Goal: Use online tool/utility

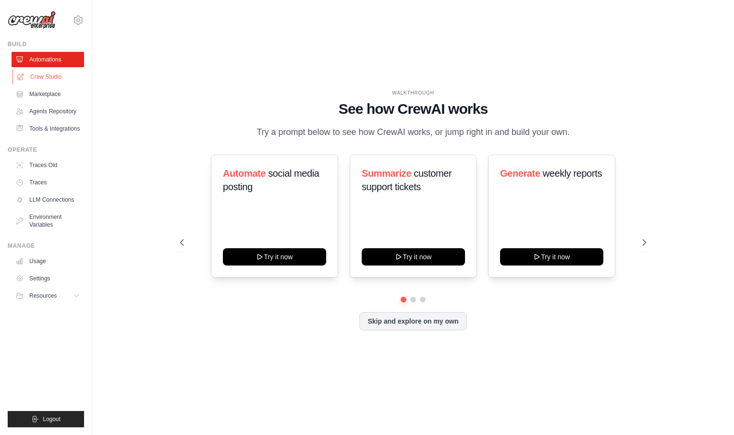
click at [60, 76] on link "Crew Studio" at bounding box center [48, 76] width 73 height 15
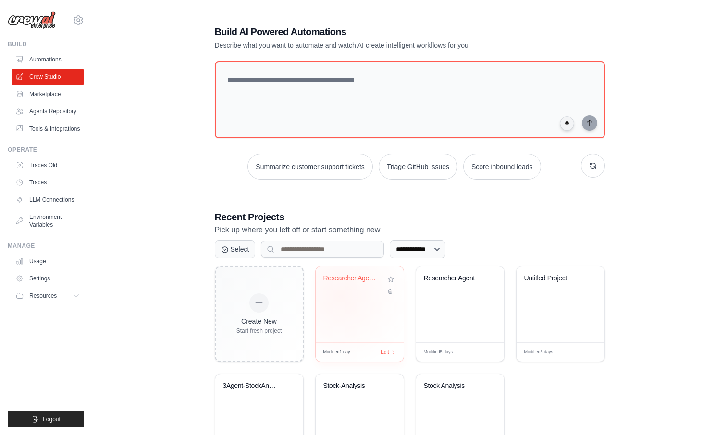
click at [341, 297] on div "Researcher Agent2" at bounding box center [360, 305] width 88 height 76
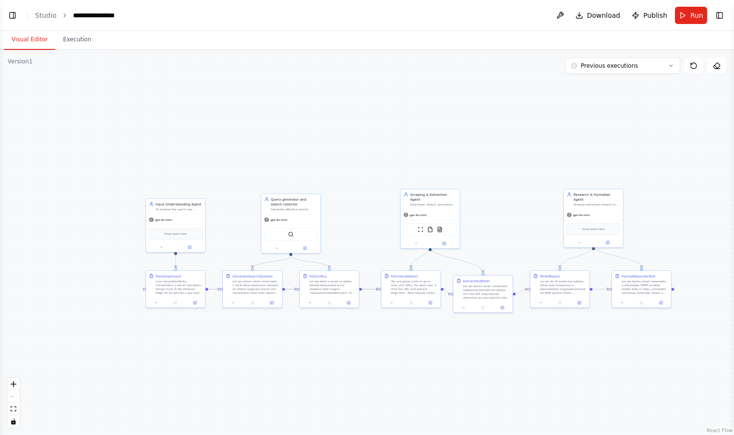
scroll to position [250, 0]
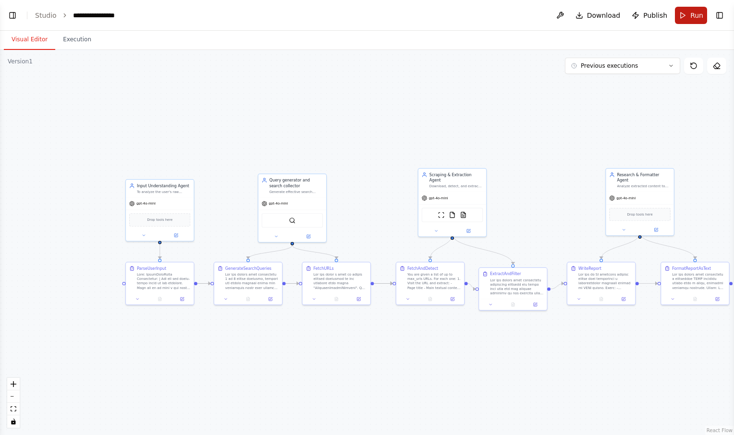
click at [685, 18] on button "Run" at bounding box center [691, 15] width 32 height 17
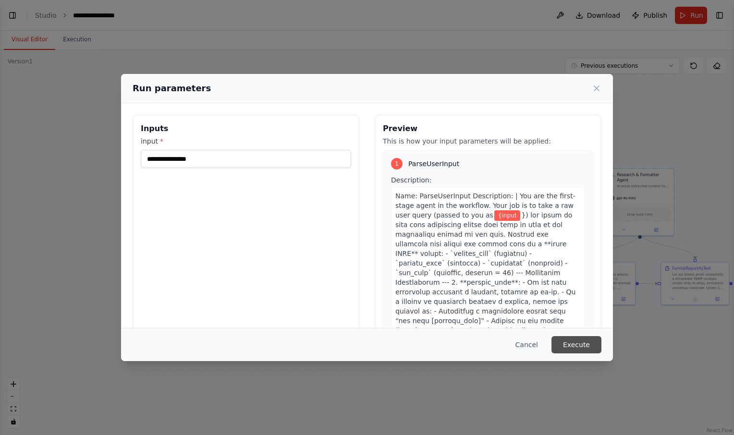
click at [573, 342] on button "Execute" at bounding box center [577, 344] width 50 height 17
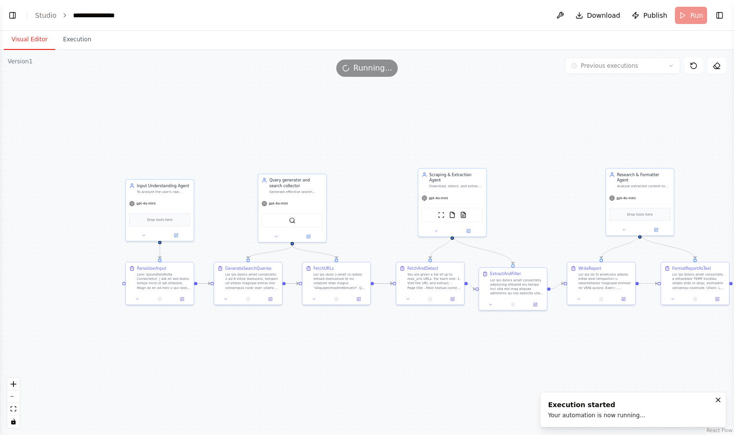
click at [33, 39] on button "Visual Editor" at bounding box center [29, 40] width 51 height 20
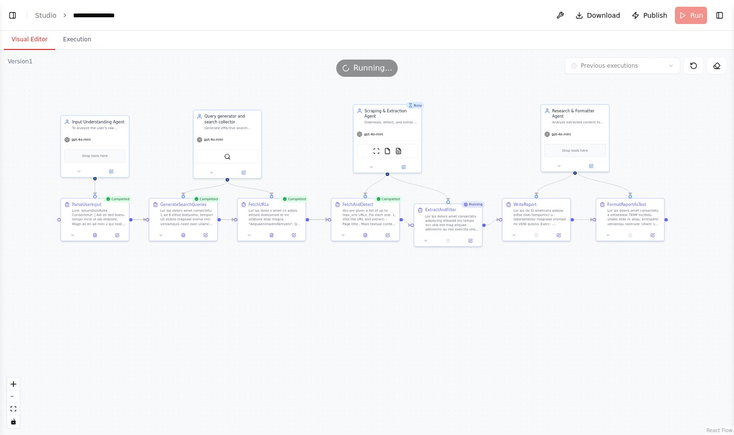
drag, startPoint x: 395, startPoint y: 351, endPoint x: 331, endPoint y: 288, distance: 90.4
click at [331, 288] on div ".deletable-edge-delete-btn { width: 20px; height: 20px; border: 0px solid #ffff…" at bounding box center [367, 242] width 734 height 385
click at [95, 237] on button at bounding box center [96, 235] width 24 height 7
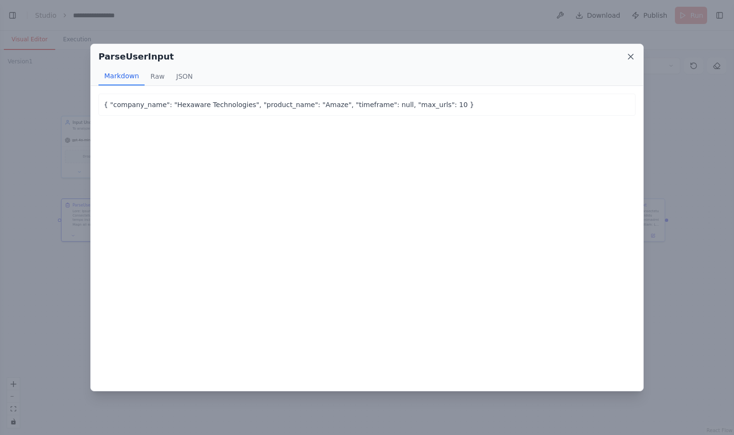
click at [629, 56] on icon at bounding box center [631, 57] width 10 height 10
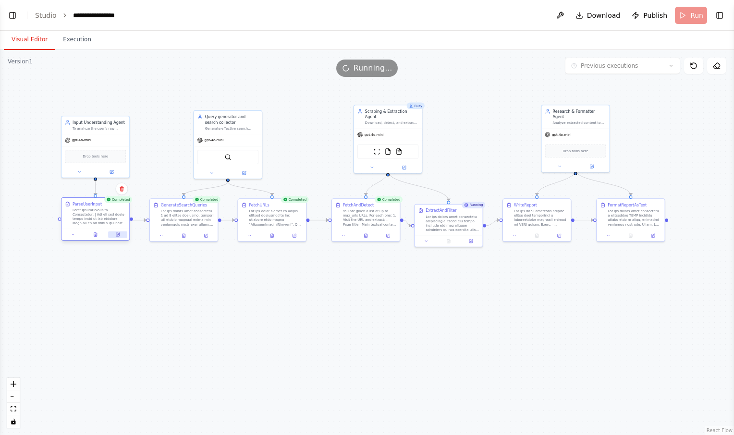
click at [120, 235] on button at bounding box center [117, 235] width 19 height 7
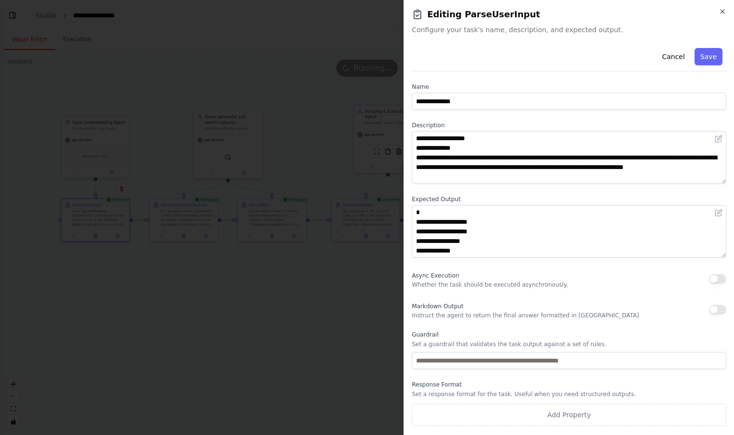
scroll to position [19, 0]
click at [679, 53] on button "Cancel" at bounding box center [674, 56] width 34 height 17
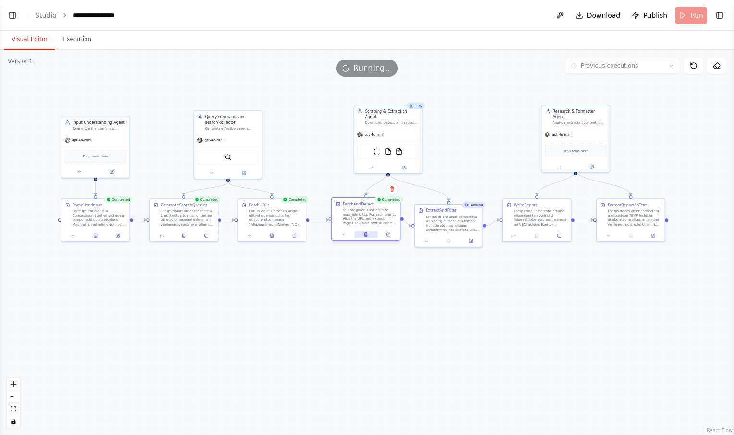
click at [366, 238] on button at bounding box center [366, 235] width 24 height 7
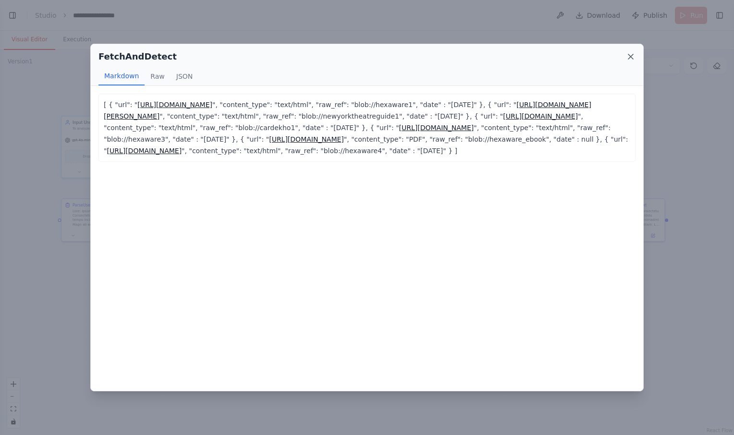
click at [633, 54] on icon at bounding box center [631, 56] width 5 height 5
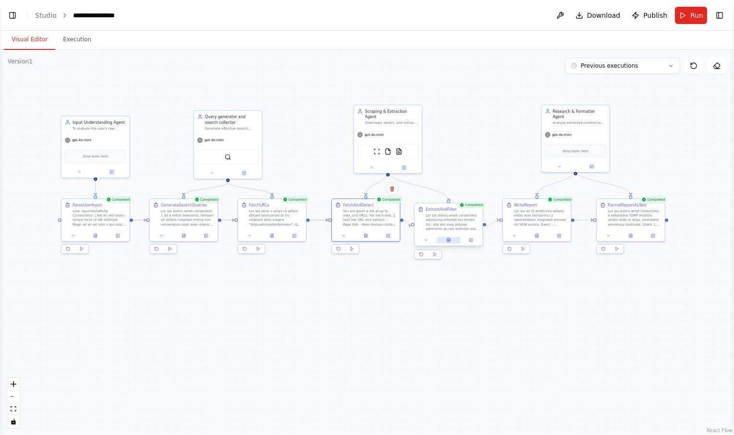
click at [452, 243] on button at bounding box center [449, 240] width 24 height 7
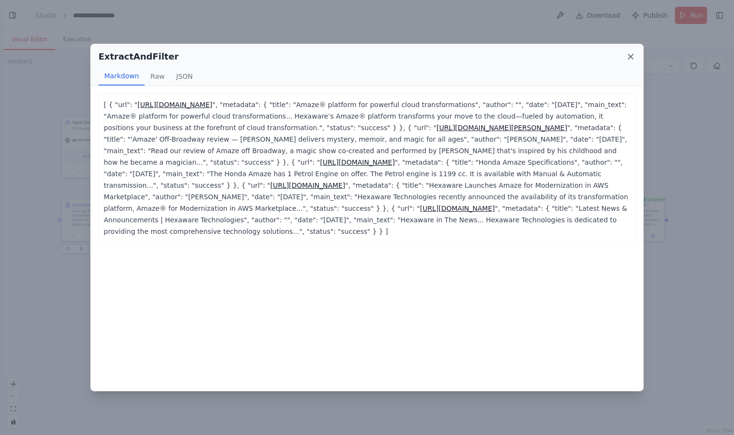
click at [630, 56] on icon at bounding box center [631, 56] width 5 height 5
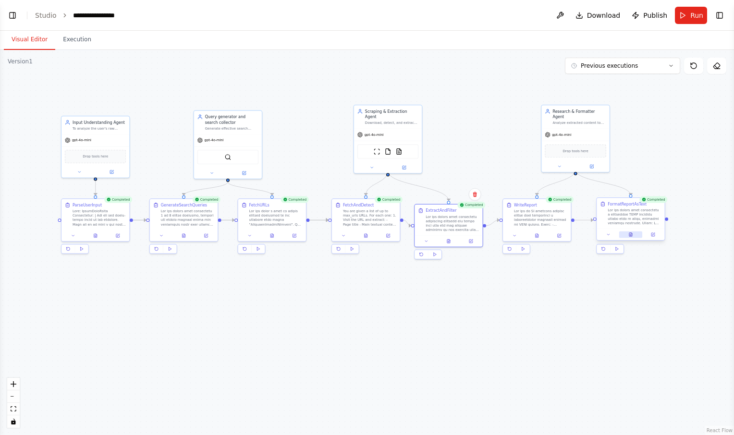
click at [633, 234] on icon at bounding box center [631, 235] width 4 height 4
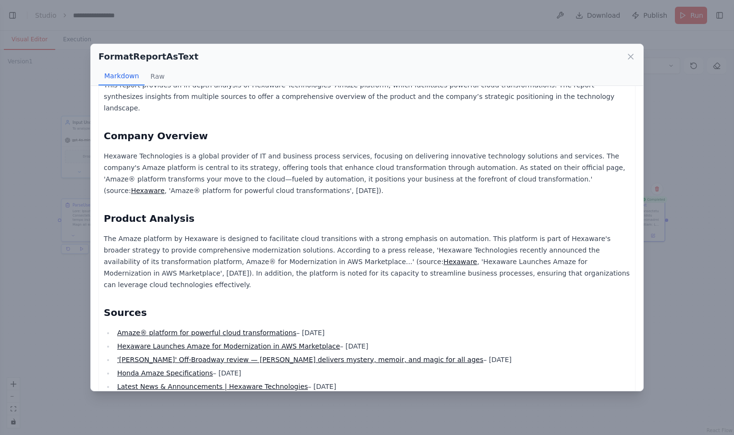
scroll to position [0, 0]
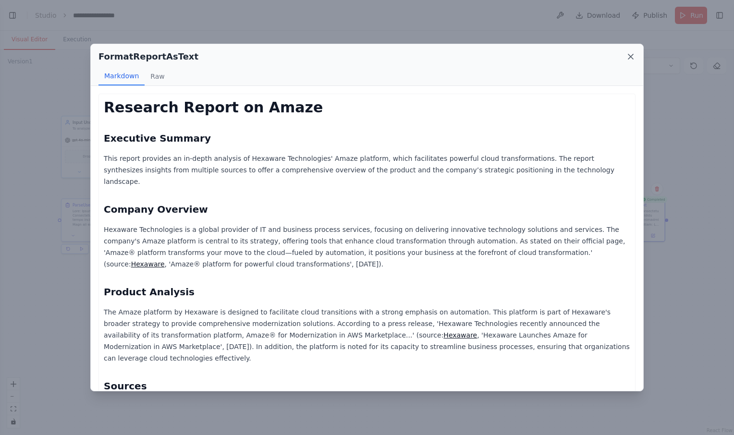
click at [630, 58] on icon at bounding box center [631, 56] width 5 height 5
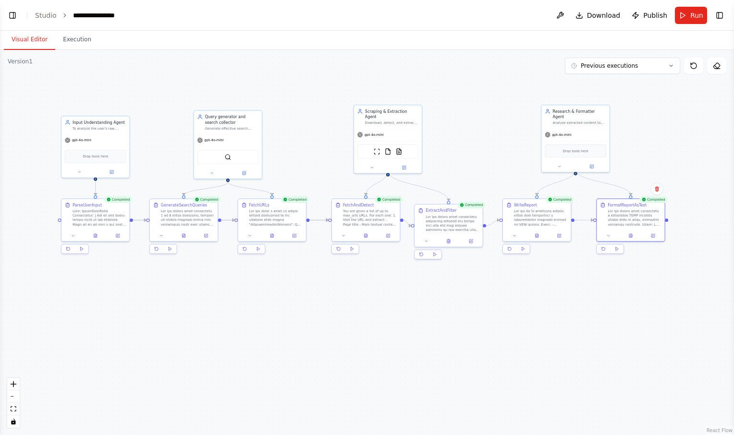
scroll to position [320, 0]
